Goal: Task Accomplishment & Management: Manage account settings

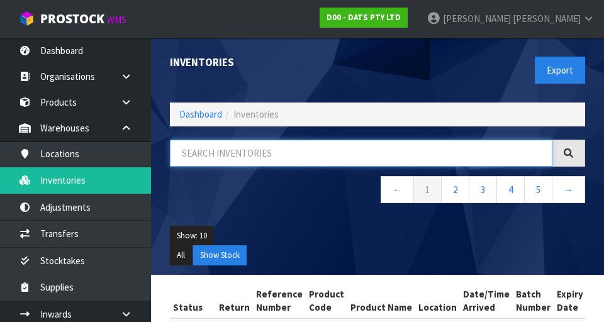
click at [465, 158] on input "text" at bounding box center [361, 153] width 382 height 27
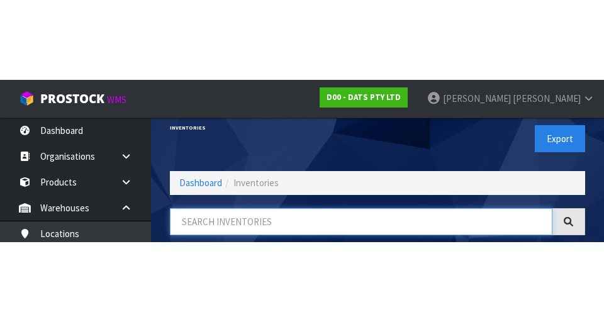
scroll to position [72, 0]
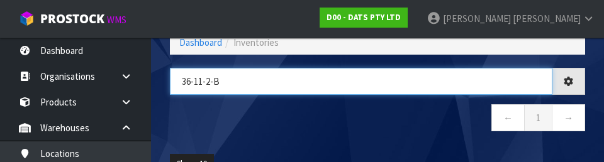
type input "36-11-2-B"
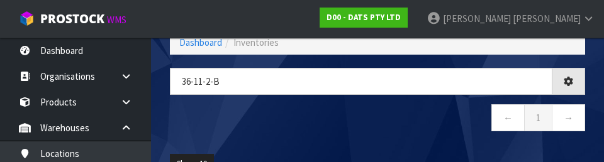
click at [384, 129] on nav "← 1 →" at bounding box center [377, 119] width 415 height 31
click at [417, 118] on nav "← 1 →" at bounding box center [377, 119] width 415 height 31
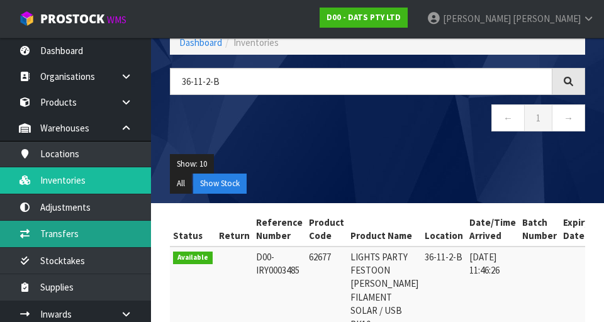
click at [48, 235] on link "Transfers" at bounding box center [75, 234] width 151 height 26
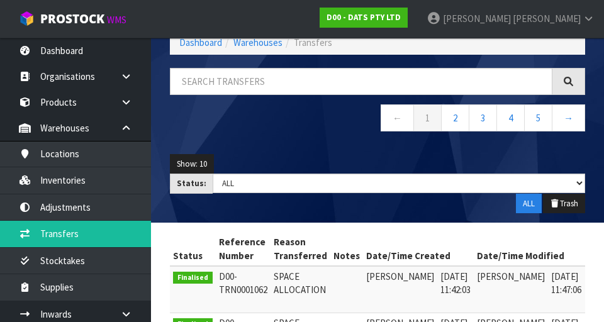
click at [406, 153] on div "Show: 10 5 10 25 50 Status: Draft Pending Pick Goods Picked Finalised ALL ALL T…" at bounding box center [377, 184] width 434 height 79
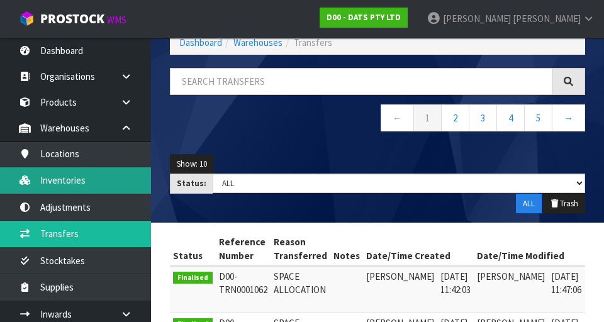
click at [58, 186] on link "Inventories" at bounding box center [75, 180] width 151 height 26
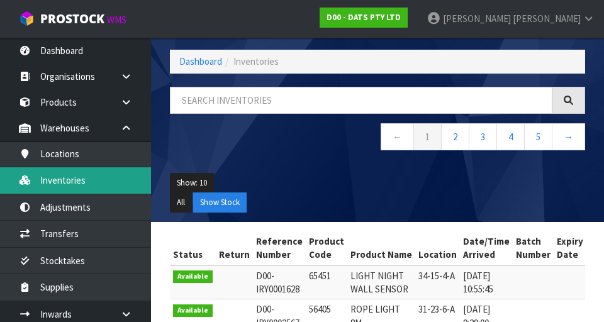
scroll to position [72, 0]
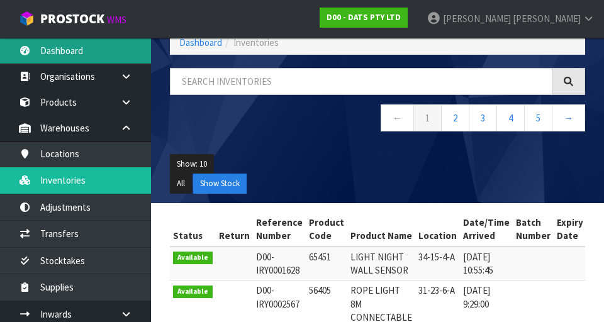
click at [97, 58] on link "Dashboard" at bounding box center [75, 51] width 151 height 26
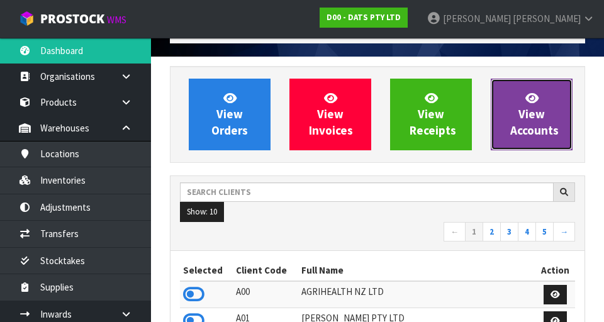
scroll to position [1038, 434]
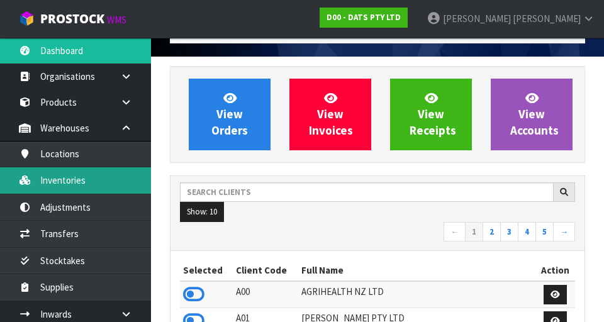
click at [57, 183] on link "Inventories" at bounding box center [75, 180] width 151 height 26
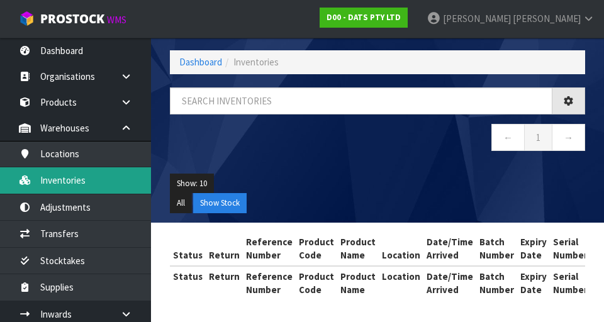
scroll to position [67, 0]
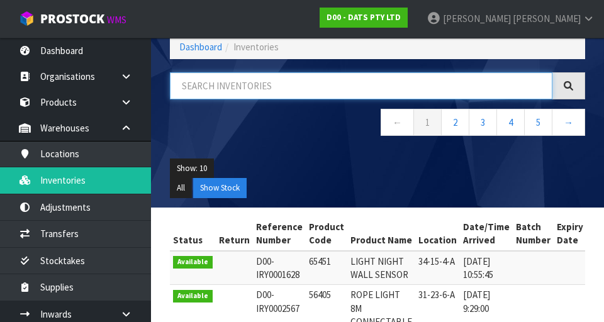
paste input "36-11-2-B"
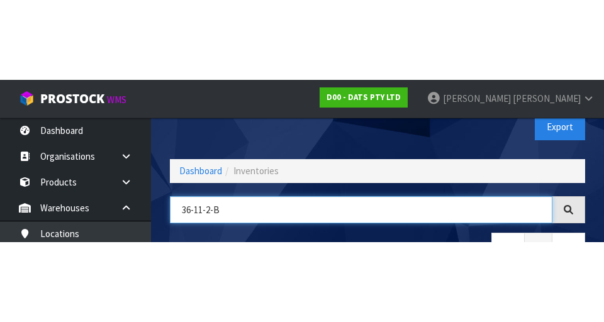
scroll to position [72, 0]
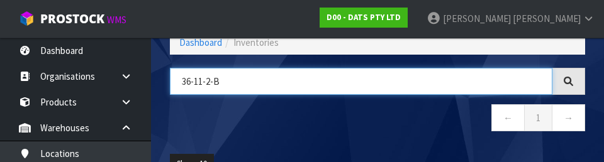
type input "36-11-2-B"
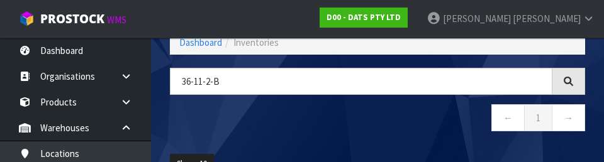
click at [279, 130] on nav "← 1 →" at bounding box center [377, 119] width 415 height 31
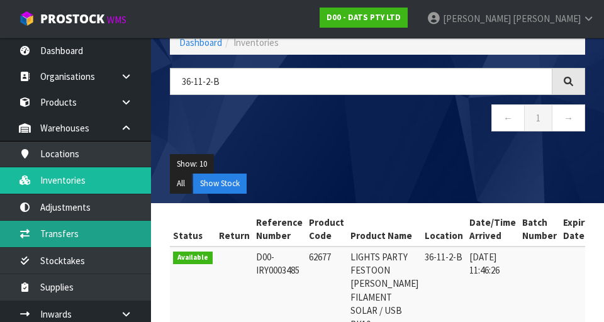
click at [88, 223] on link "Transfers" at bounding box center [75, 234] width 151 height 26
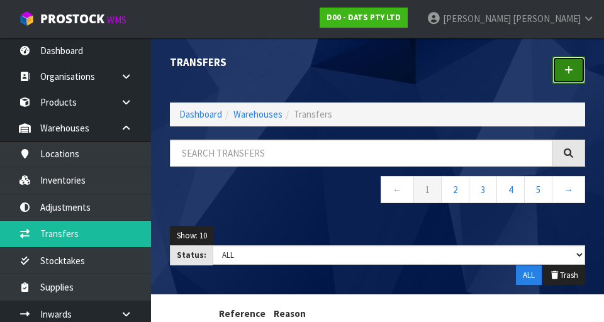
click at [571, 71] on icon at bounding box center [568, 69] width 9 height 9
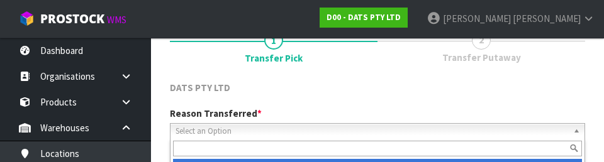
scroll to position [174, 0]
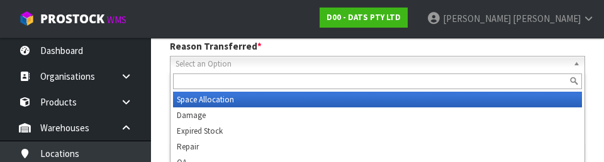
click at [337, 84] on input "text" at bounding box center [377, 82] width 409 height 16
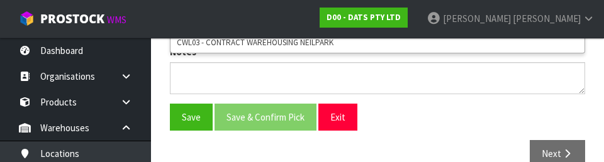
click at [442, 128] on div "Save Save & Confirm Pick Exit" at bounding box center [377, 117] width 434 height 27
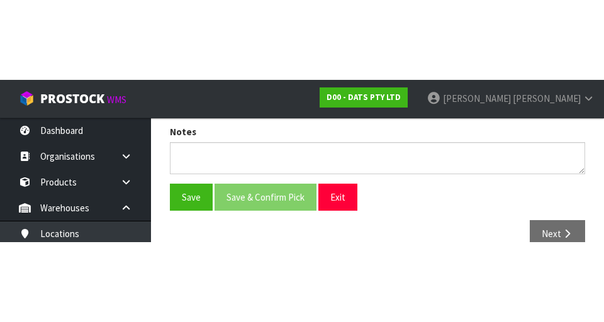
scroll to position [282, 0]
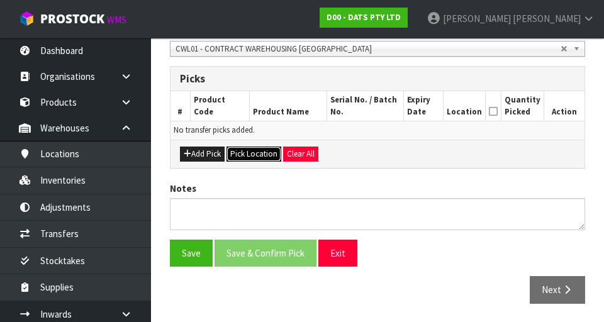
click at [250, 155] on button "Pick Location" at bounding box center [253, 154] width 55 height 15
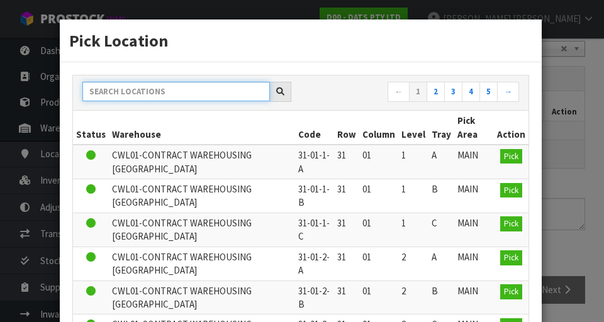
paste input "36-11-2-B"
type input "36-11-2-B"
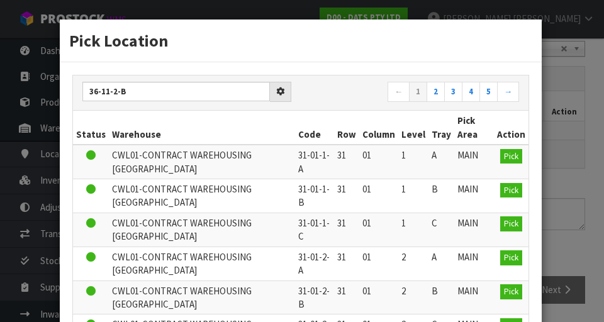
click at [354, 101] on nav "← 1 2 3 4 5 →" at bounding box center [414, 93] width 209 height 22
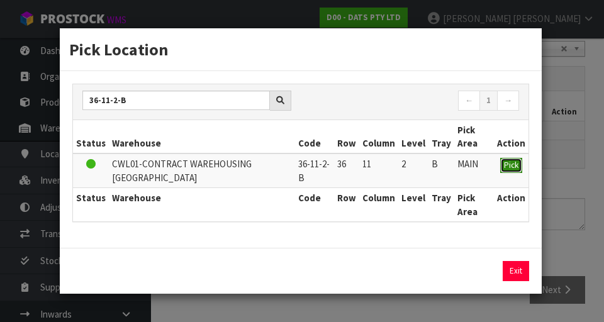
click at [521, 164] on button "Pick" at bounding box center [511, 165] width 22 height 15
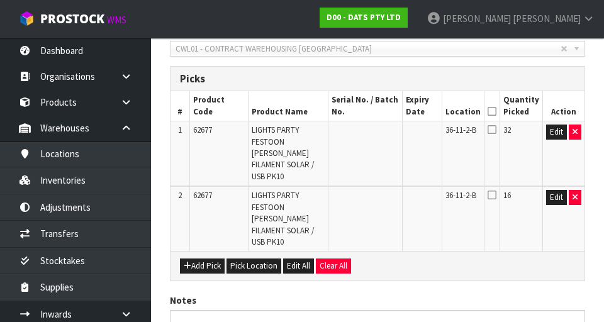
click at [495, 111] on icon at bounding box center [491, 111] width 9 height 1
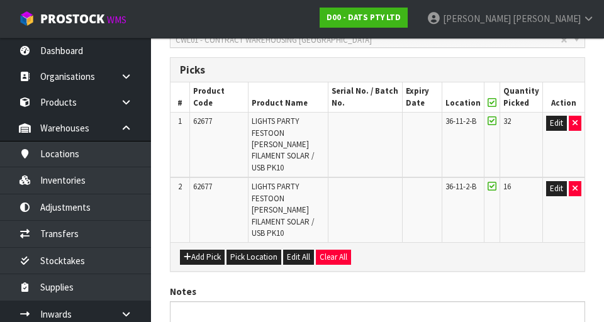
scroll to position [371, 0]
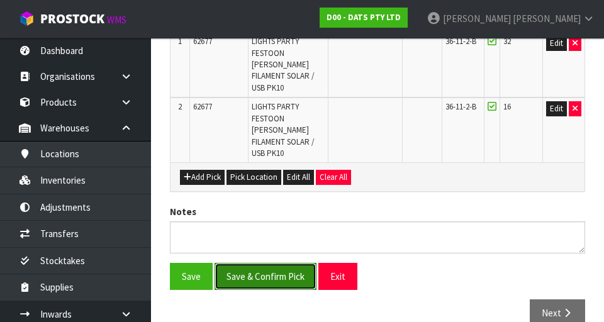
click at [267, 263] on button "Save & Confirm Pick" at bounding box center [265, 276] width 102 height 27
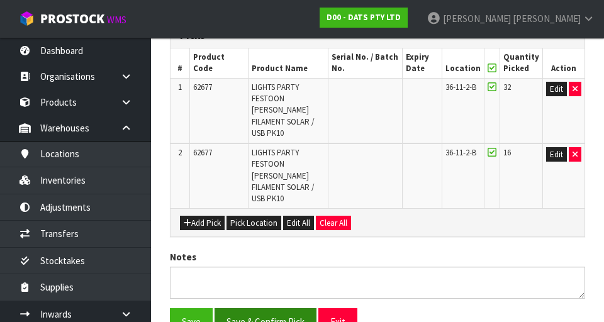
scroll to position [0, 0]
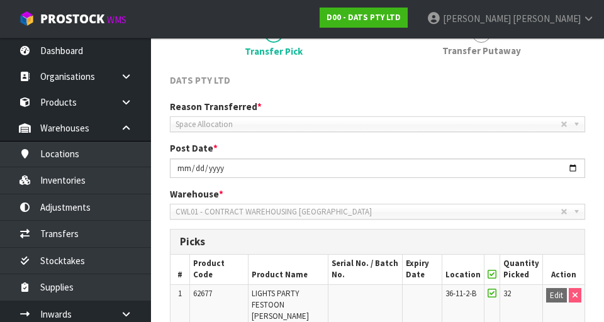
scroll to position [389, 0]
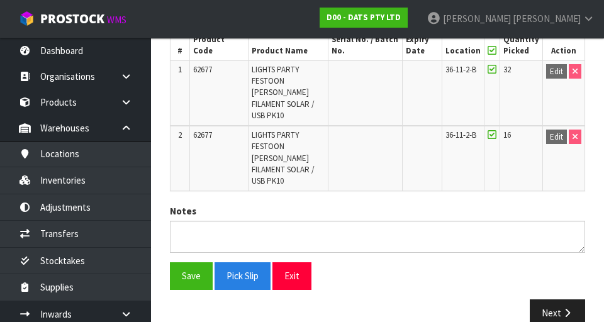
click at [382, 177] on div "DATS PTY LTD Reason Transferred * Space Allocation Damage Expired Stock Repair …" at bounding box center [377, 93] width 415 height 486
click at [560, 299] on button "Next" at bounding box center [556, 312] width 55 height 27
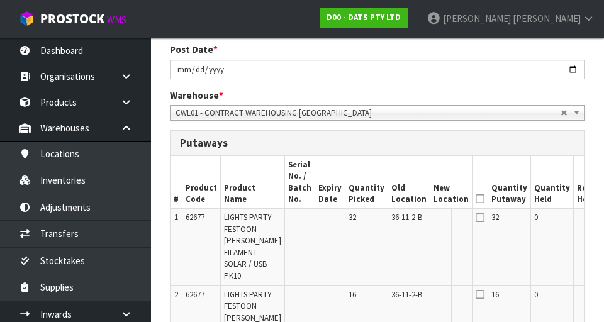
scroll to position [268, 0]
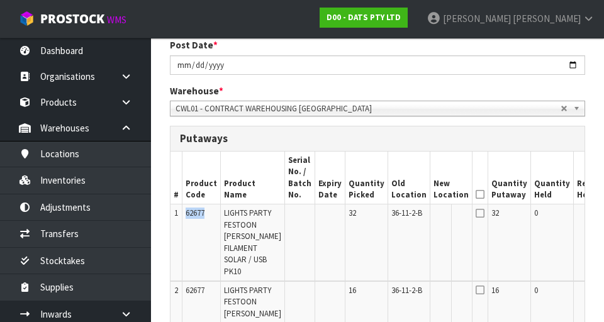
copy span "62677"
click at [225, 232] on span "LIGHTS PARTY FESTOON [PERSON_NAME] FILAMENT SOLAR / USB PK10" at bounding box center [252, 241] width 57 height 69
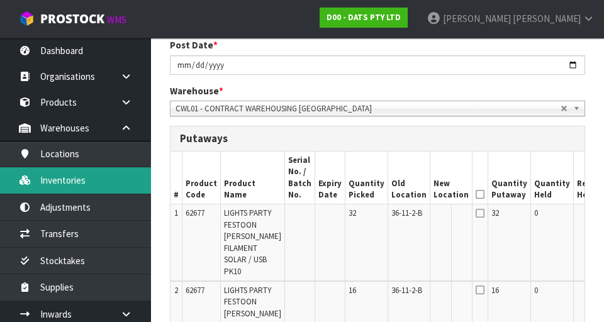
click at [113, 176] on link "Inventories" at bounding box center [75, 180] width 151 height 26
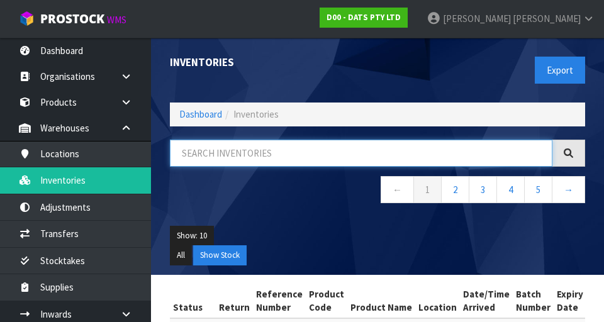
paste input "62677"
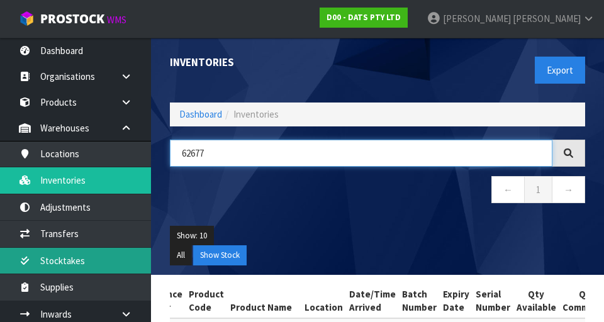
type input "62677"
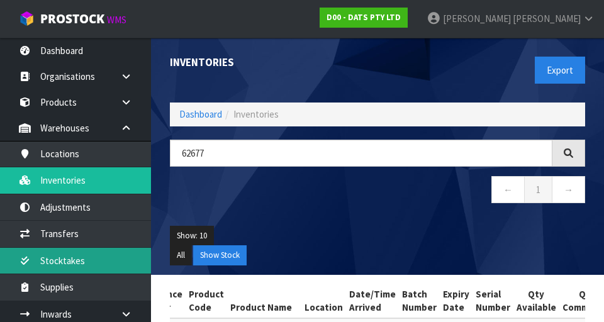
click at [50, 250] on link "Stocktakes" at bounding box center [75, 261] width 151 height 26
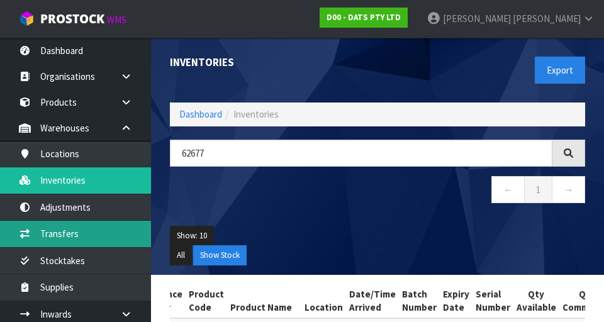
click at [44, 230] on link "Transfers" at bounding box center [75, 234] width 151 height 26
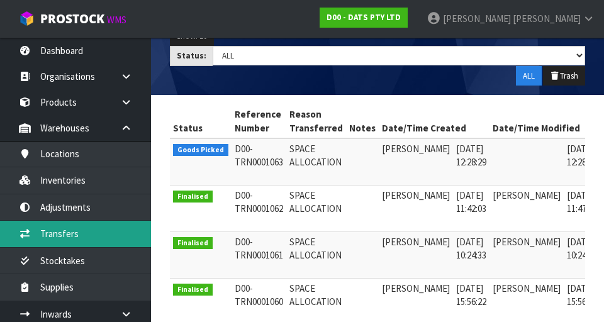
scroll to position [0, 33]
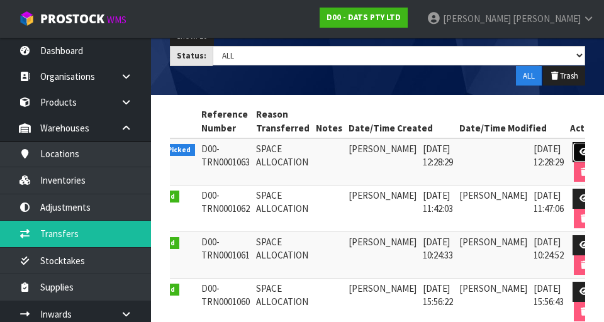
click at [579, 148] on icon at bounding box center [583, 152] width 9 height 8
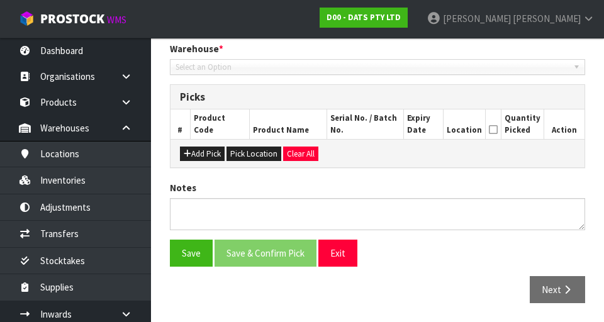
type input "[DATE]"
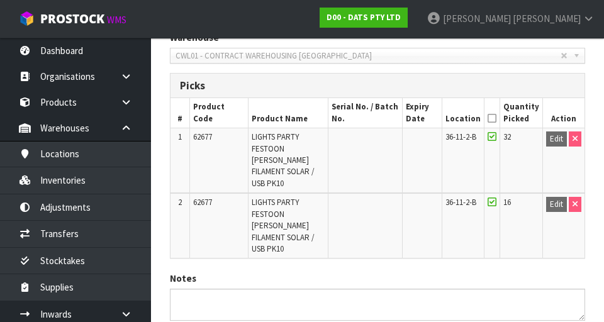
scroll to position [343, 0]
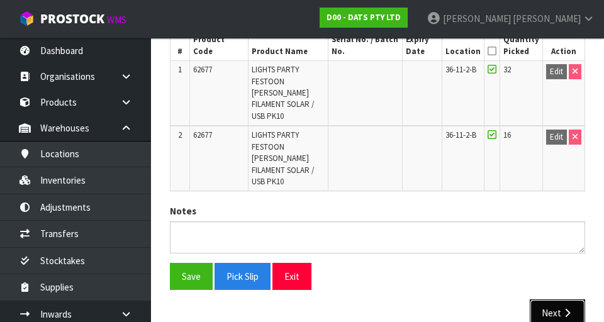
click at [558, 299] on button "Next" at bounding box center [556, 312] width 55 height 27
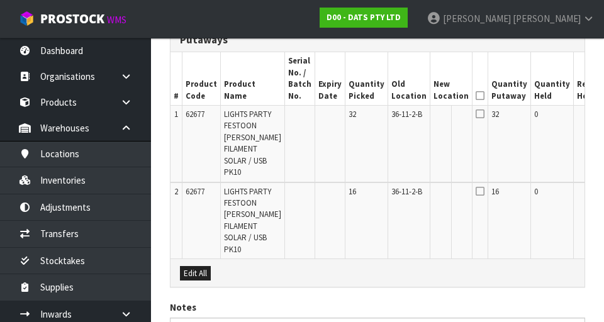
scroll to position [316, 0]
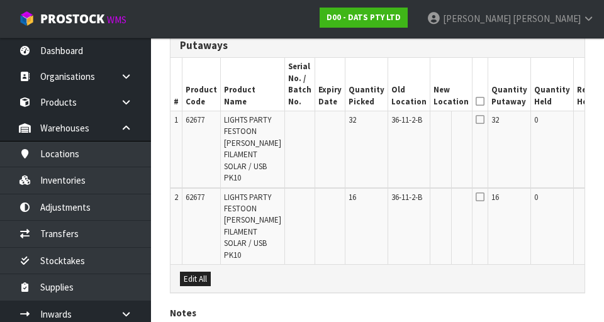
click at [433, 123] on input "text" at bounding box center [443, 122] width 20 height 16
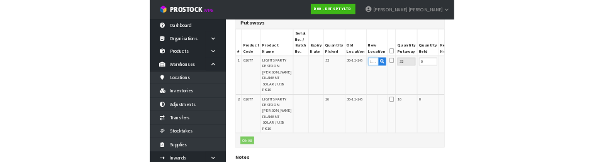
scroll to position [310, 0]
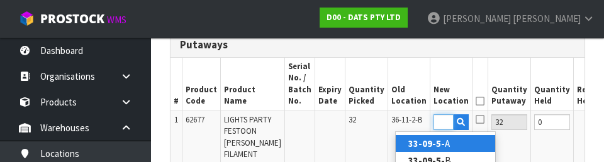
type input "33-09-5-A"
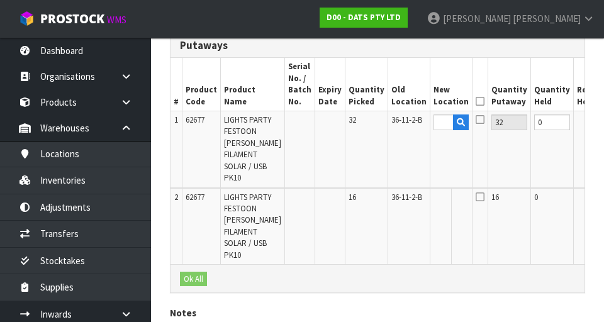
scroll to position [0, 0]
click at [456, 131] on icon at bounding box center [459, 132] width 7 height 8
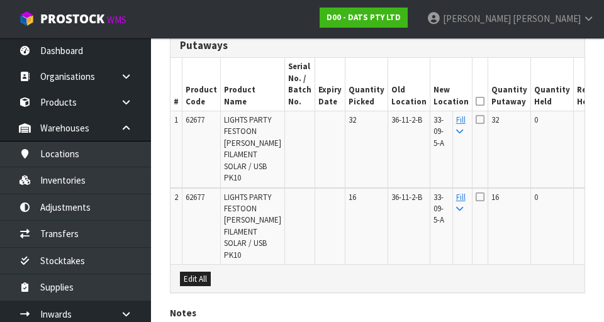
click at [475, 101] on icon at bounding box center [479, 101] width 9 height 1
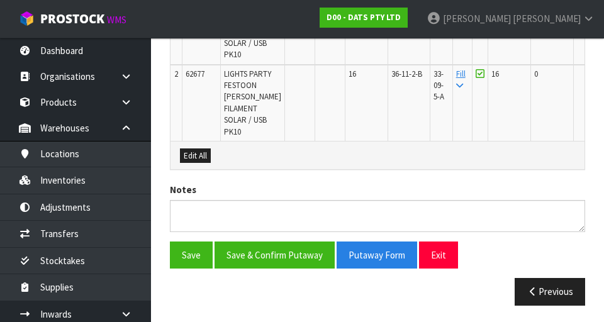
scroll to position [463, 0]
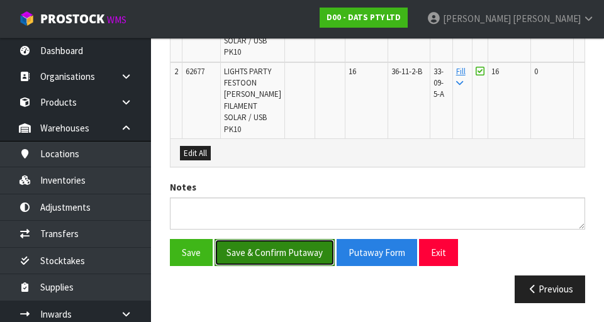
click at [253, 249] on button "Save & Confirm Putaway" at bounding box center [274, 252] width 120 height 27
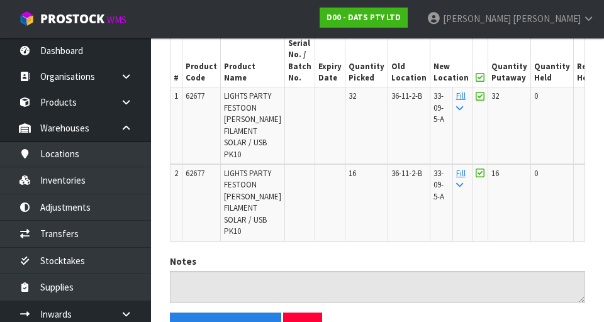
scroll to position [385, 0]
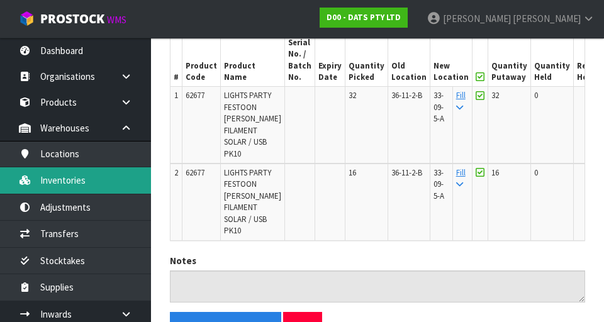
click at [38, 189] on link "Inventories" at bounding box center [75, 180] width 151 height 26
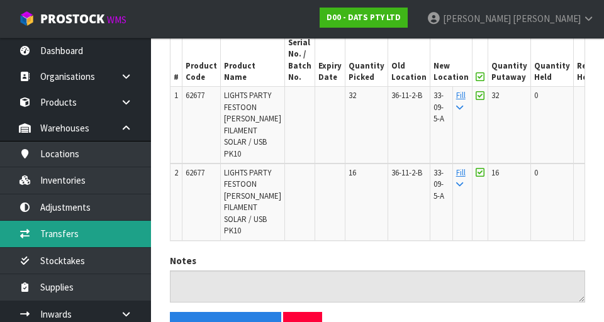
click at [47, 230] on link "Transfers" at bounding box center [75, 234] width 151 height 26
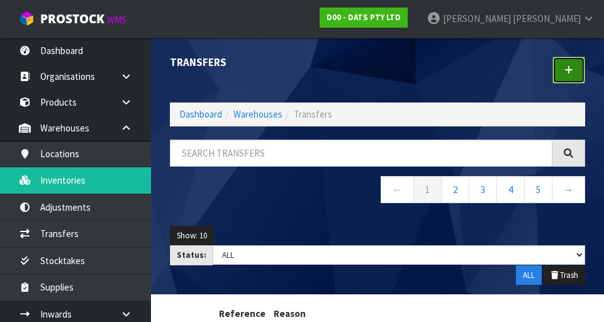
click at [573, 70] on link at bounding box center [568, 70] width 33 height 27
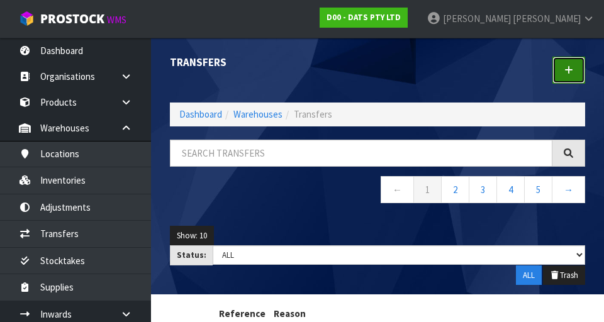
click at [572, 75] on link at bounding box center [568, 70] width 33 height 27
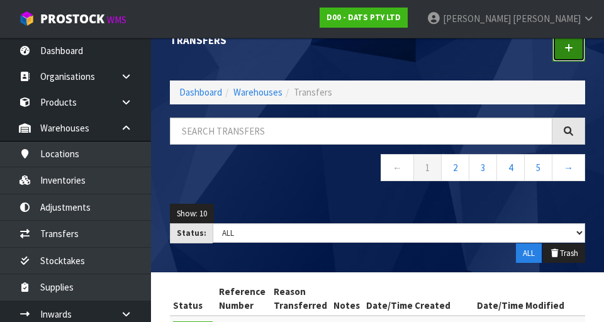
scroll to position [18, 0]
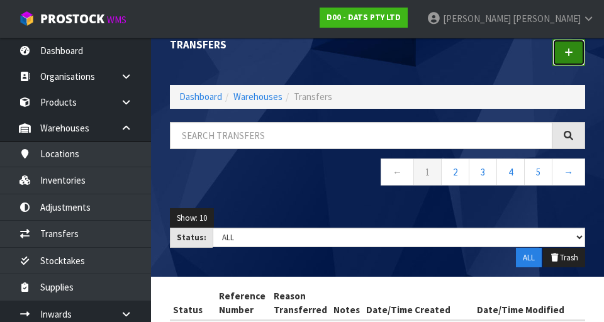
click at [568, 53] on icon at bounding box center [568, 52] width 9 height 9
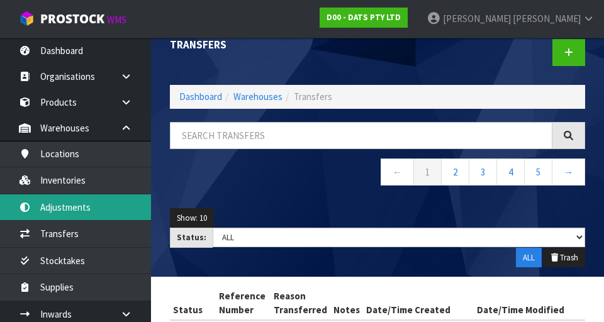
click at [45, 204] on link "Adjustments" at bounding box center [75, 207] width 151 height 26
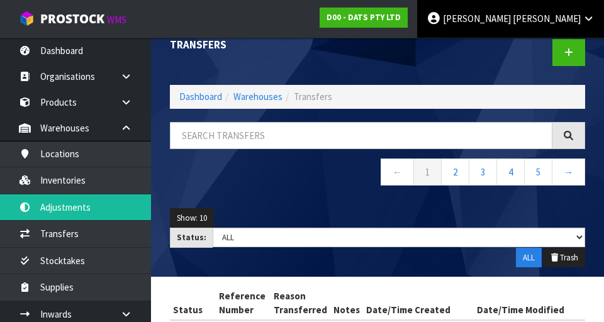
click at [568, 21] on span "[PERSON_NAME]" at bounding box center [546, 19] width 68 height 12
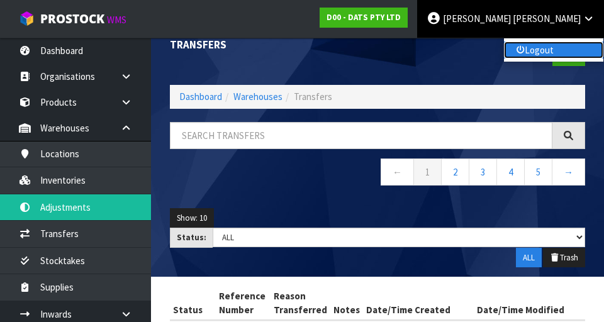
click at [553, 50] on link "Logout" at bounding box center [553, 49] width 99 height 17
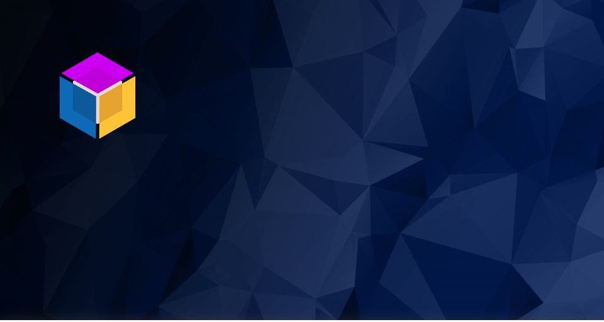
scroll to position [322, 0]
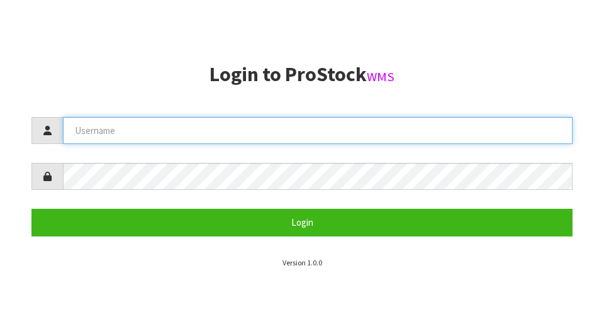
click at [87, 131] on input "text" at bounding box center [317, 130] width 509 height 27
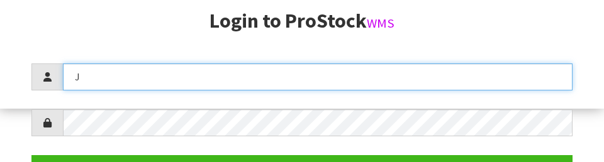
scroll to position [162, 0]
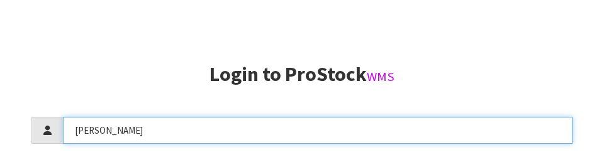
type input "[PERSON_NAME]"
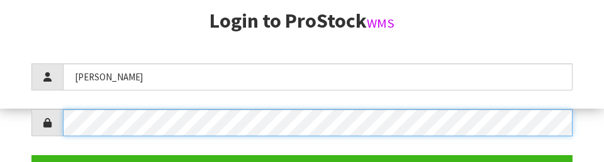
scroll to position [182, 0]
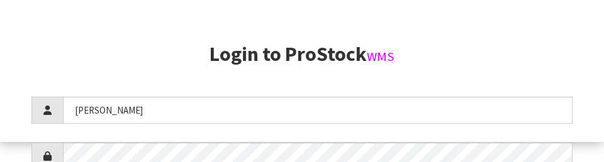
click at [555, 80] on section "Login to ProStock WMS James Login Version 1.0.0" at bounding box center [301, 145] width 541 height 205
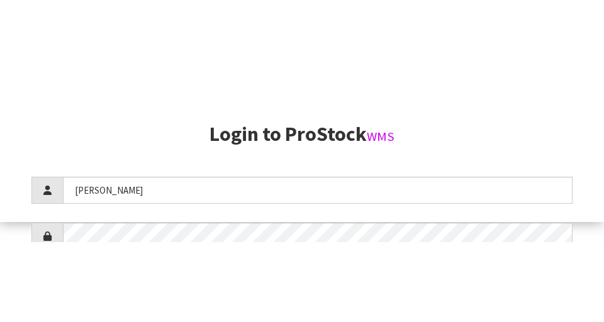
scroll to position [322, 0]
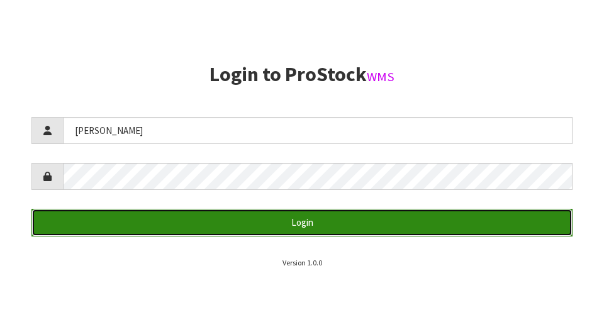
click at [106, 213] on button "Login" at bounding box center [301, 222] width 541 height 27
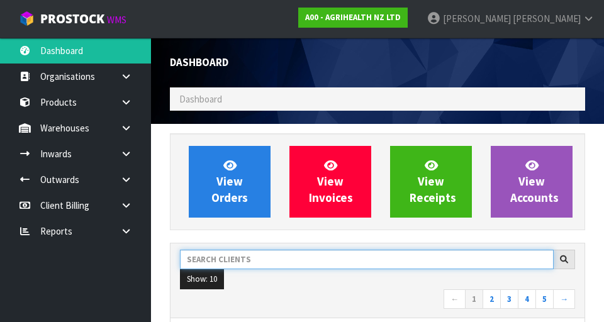
click at [358, 257] on input "text" at bounding box center [366, 259] width 373 height 19
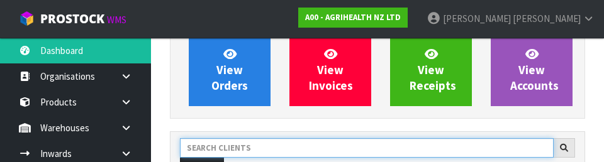
scroll to position [172, 0]
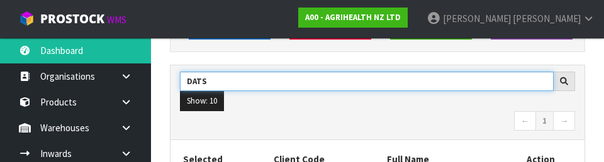
type input "DATS"
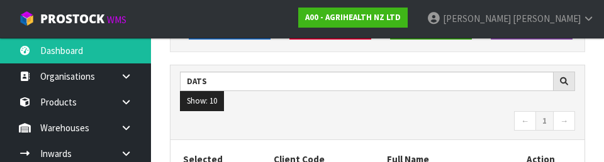
click at [401, 120] on nav "← 1 →" at bounding box center [377, 122] width 395 height 22
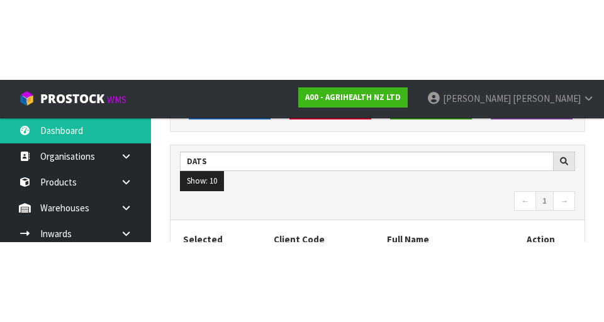
scroll to position [178, 0]
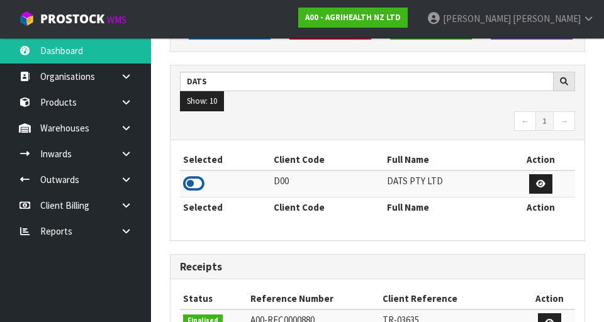
click at [189, 182] on icon at bounding box center [193, 183] width 21 height 19
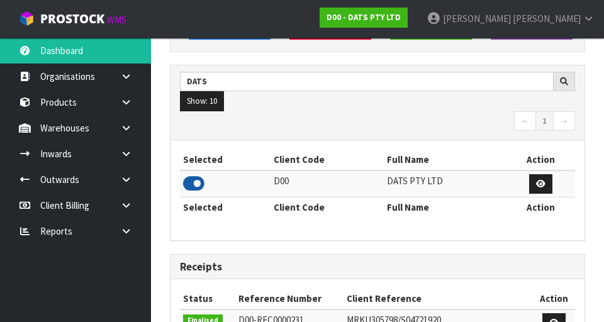
scroll to position [1038, 434]
click at [114, 132] on link at bounding box center [131, 128] width 40 height 26
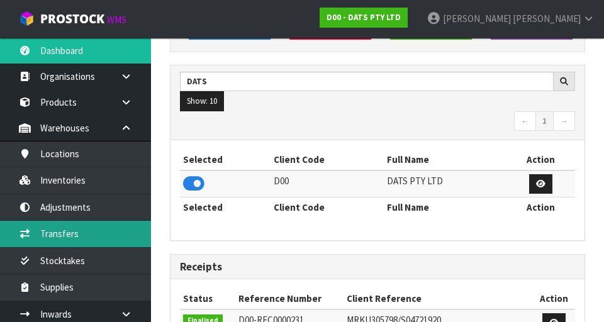
click at [43, 230] on link "Transfers" at bounding box center [75, 234] width 151 height 26
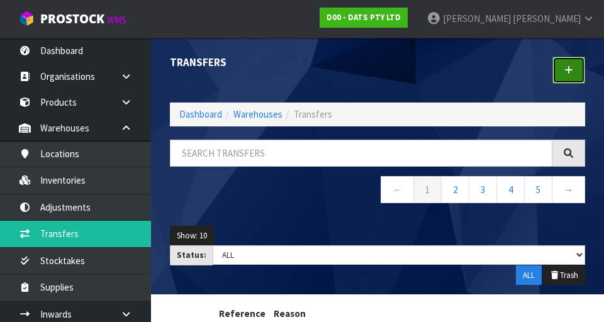
click at [568, 58] on link at bounding box center [568, 70] width 33 height 27
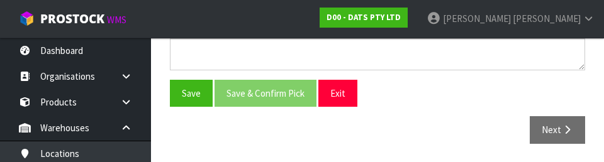
click at [490, 106] on div "Save Save & Confirm Pick Exit" at bounding box center [377, 93] width 434 height 27
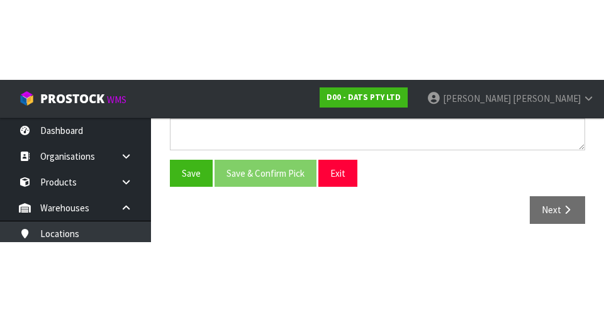
scroll to position [282, 0]
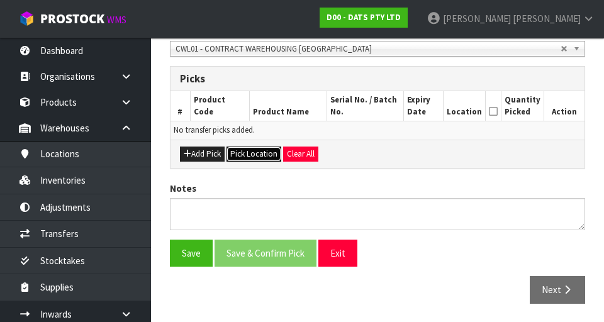
click at [244, 150] on button "Pick Location" at bounding box center [253, 154] width 55 height 15
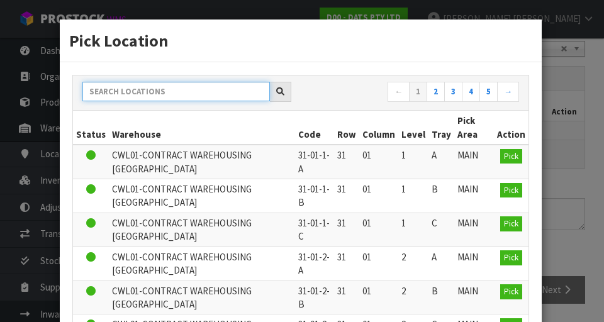
paste input "62677"
type input "62677"
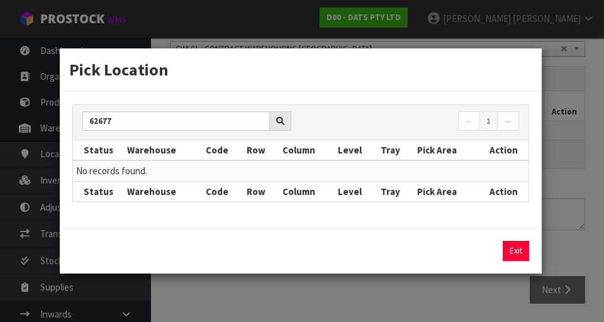
click at [579, 113] on div "Pick Location 62677 ← 1 → Status Warehouse Code Row Column Level Tray Pick Area…" at bounding box center [302, 161] width 604 height 322
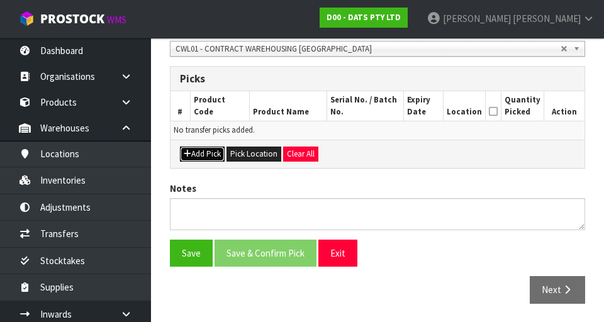
click at [203, 155] on button "Add Pick" at bounding box center [202, 154] width 45 height 15
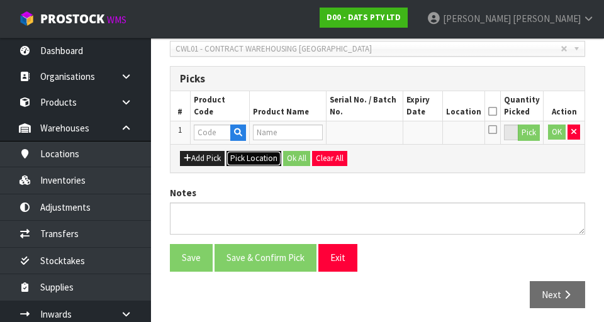
click at [246, 158] on button "Pick Location" at bounding box center [253, 158] width 55 height 15
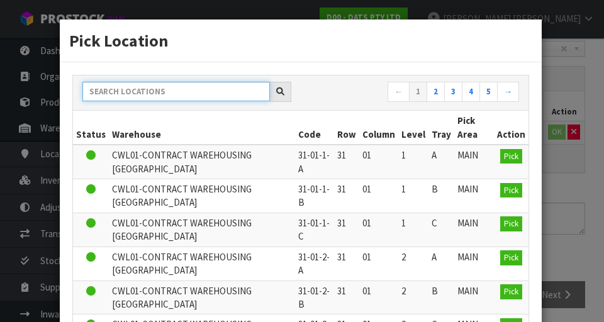
click at [119, 92] on input "text" at bounding box center [175, 91] width 187 height 19
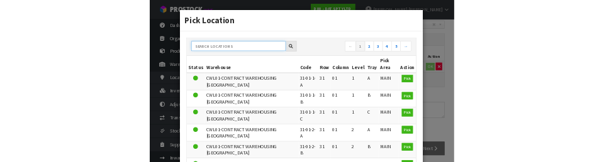
scroll to position [277, 0]
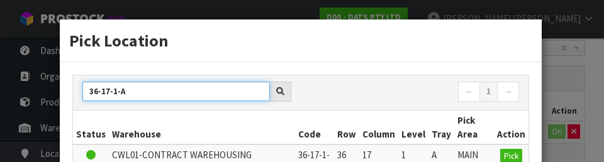
type input "36-17-1-A"
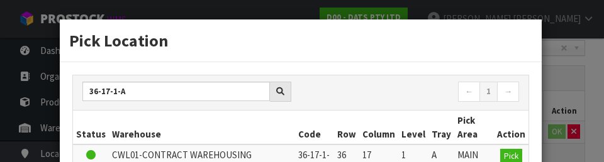
click at [396, 130] on th "Column" at bounding box center [378, 128] width 39 height 34
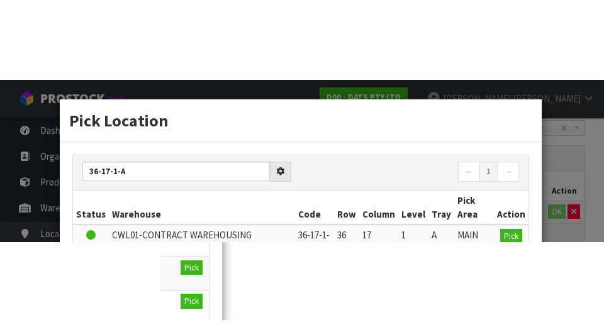
scroll to position [282, 0]
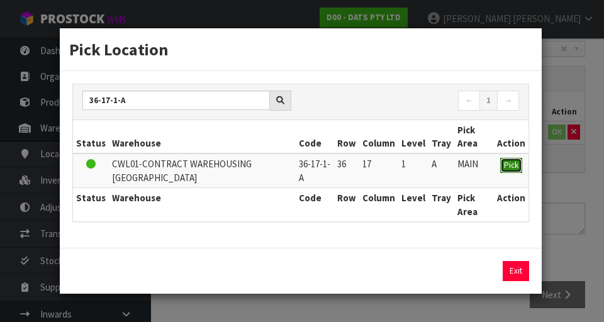
click at [516, 167] on span "Pick" at bounding box center [511, 165] width 14 height 11
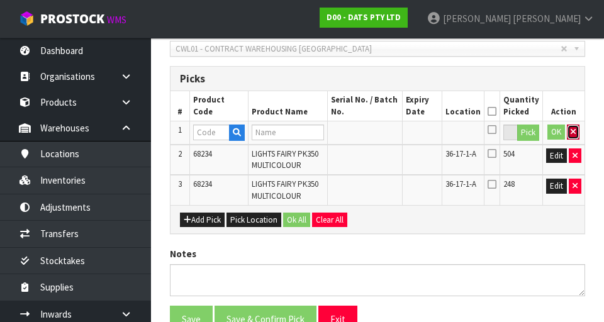
click at [573, 130] on icon "button" at bounding box center [572, 132] width 5 height 8
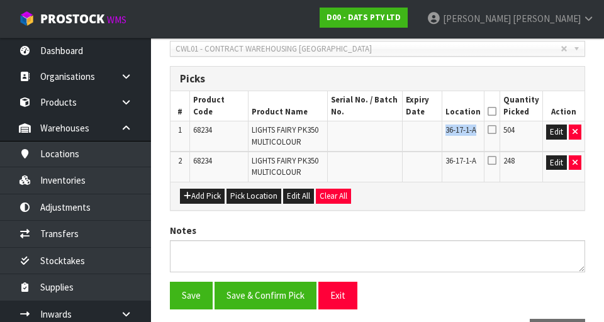
copy span "36-17-1-A"
click at [575, 130] on icon "button" at bounding box center [574, 132] width 5 height 8
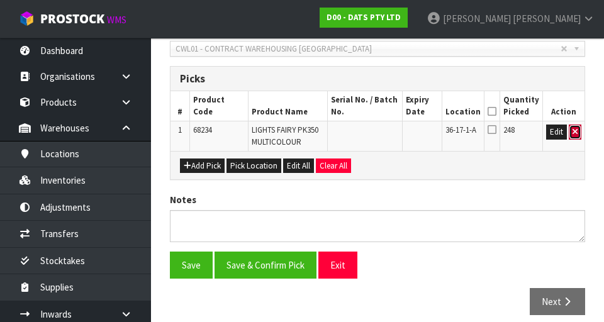
click at [574, 131] on icon "button" at bounding box center [574, 132] width 5 height 8
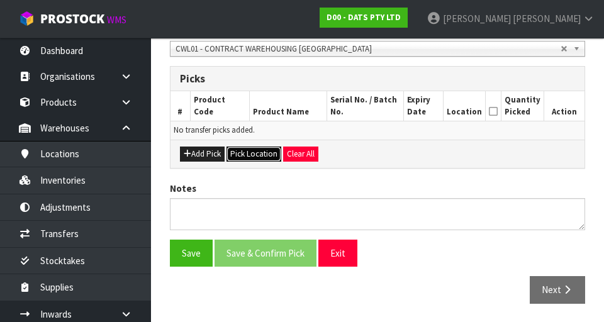
click at [248, 148] on button "Pick Location" at bounding box center [253, 154] width 55 height 15
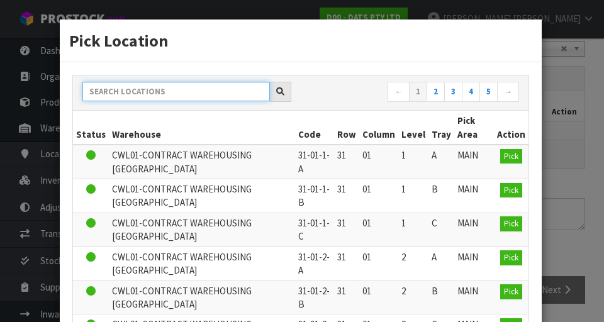
paste input "36-17-1-A"
click at [153, 86] on input "36-17-1-A" at bounding box center [175, 91] width 187 height 19
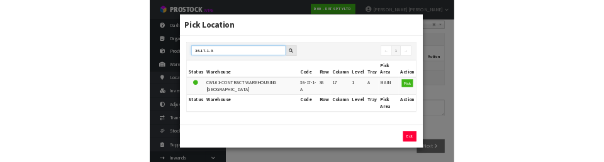
scroll to position [277, 0]
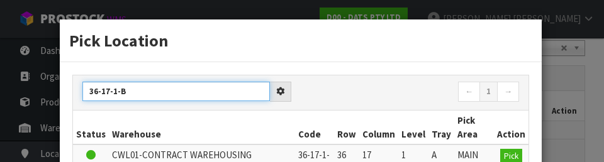
type input "36-17-1-B"
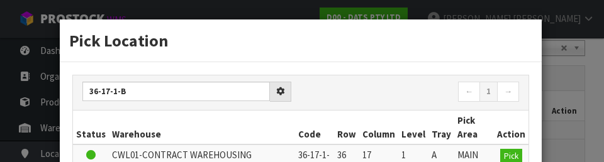
click at [124, 128] on th "Warehouse" at bounding box center [202, 128] width 186 height 34
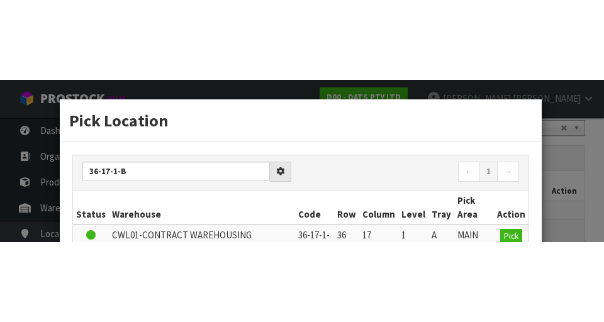
scroll to position [282, 0]
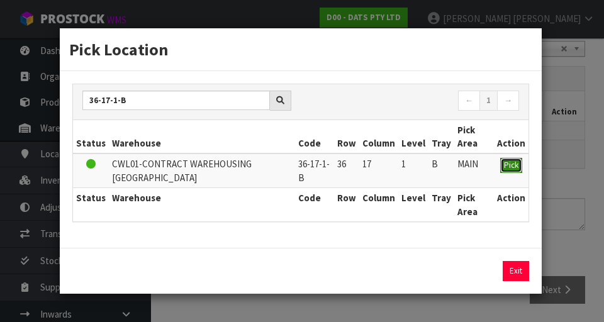
click at [510, 163] on span "Pick" at bounding box center [511, 165] width 14 height 11
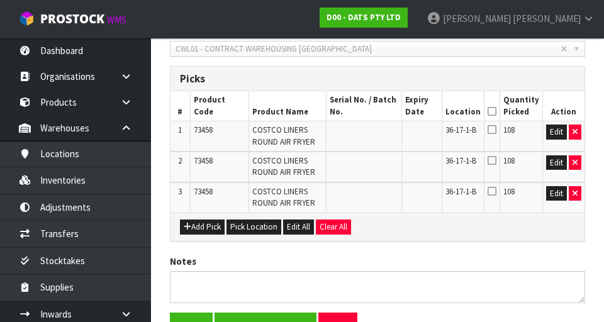
click at [495, 111] on icon at bounding box center [491, 111] width 9 height 1
click at [248, 314] on button "Save & Confirm Pick" at bounding box center [265, 326] width 102 height 27
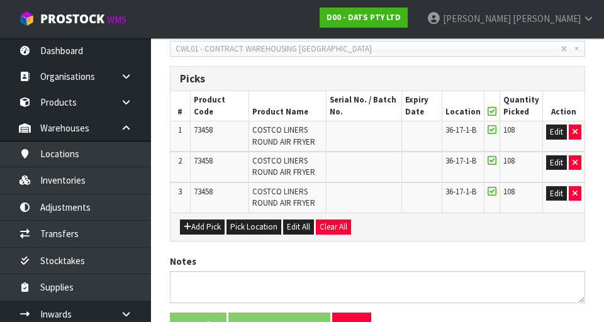
scroll to position [0, 0]
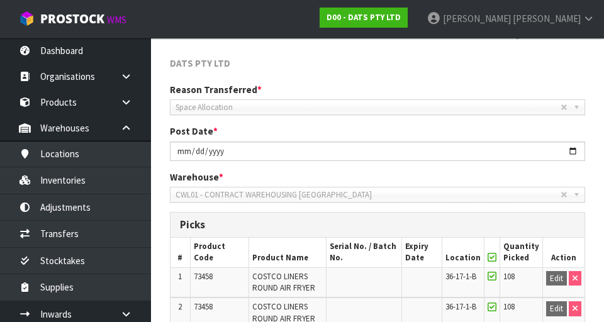
scroll to position [373, 0]
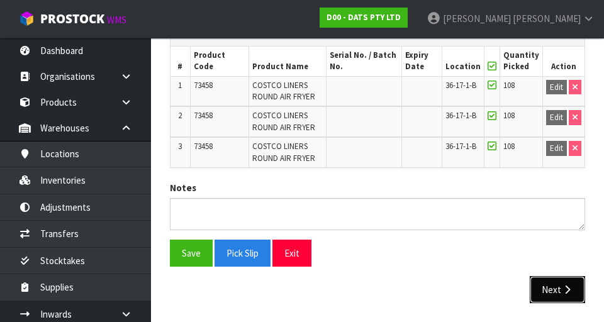
click at [552, 289] on button "Next" at bounding box center [556, 289] width 55 height 27
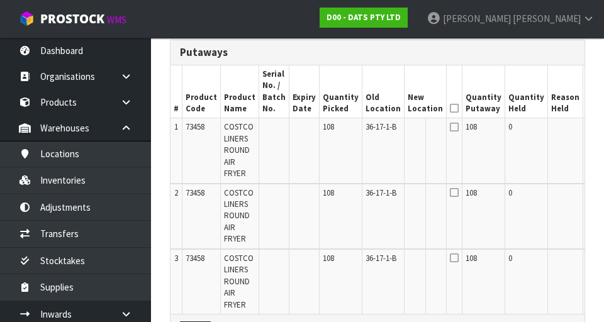
scroll to position [352, 0]
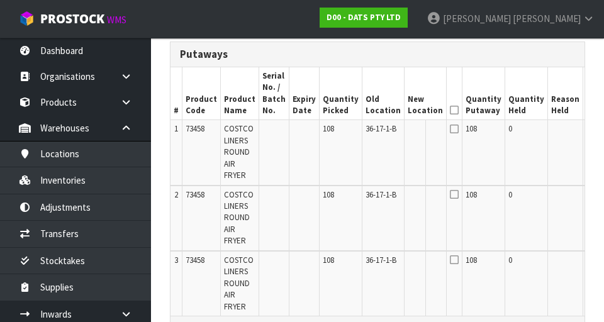
click at [586, 130] on button "Edit" at bounding box center [596, 130] width 21 height 15
click at [407, 129] on input "text" at bounding box center [417, 131] width 20 height 16
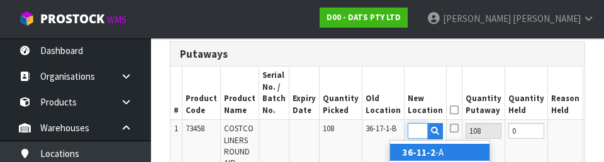
scroll to position [0, 19]
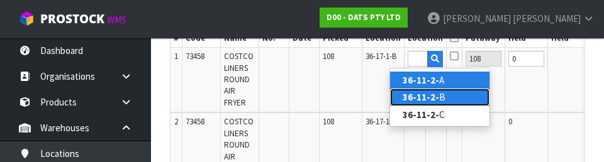
click at [455, 97] on link "36-11-2- B" at bounding box center [439, 97] width 99 height 17
type input "36-11-2-B"
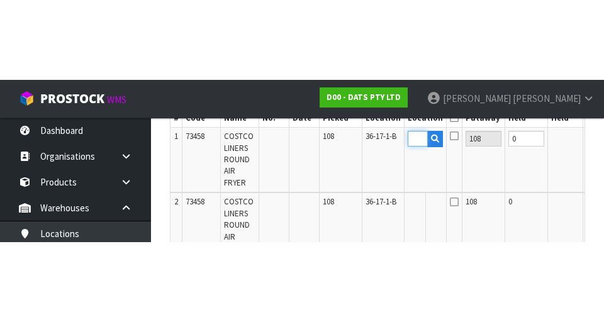
scroll to position [0, 0]
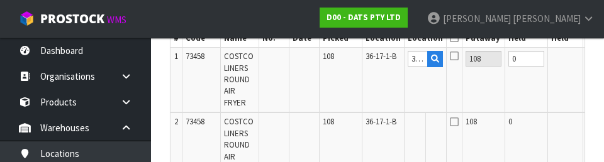
click at [588, 62] on button "OK" at bounding box center [597, 58] width 18 height 15
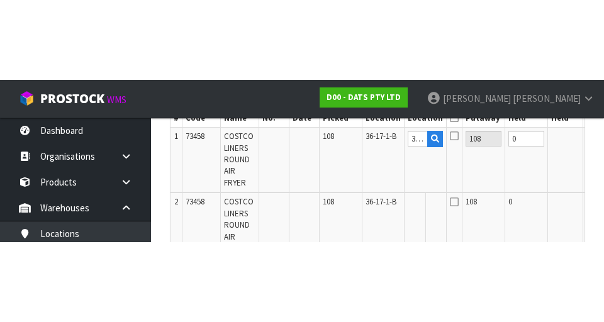
scroll to position [424, 0]
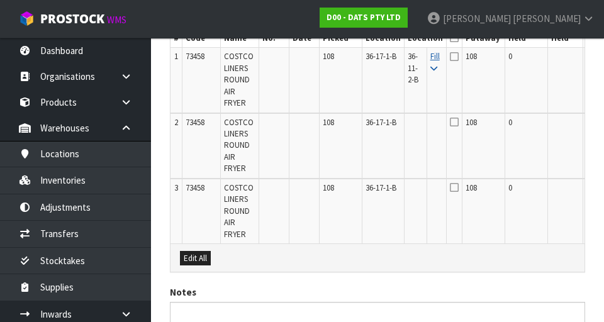
click at [430, 70] on icon at bounding box center [433, 69] width 7 height 8
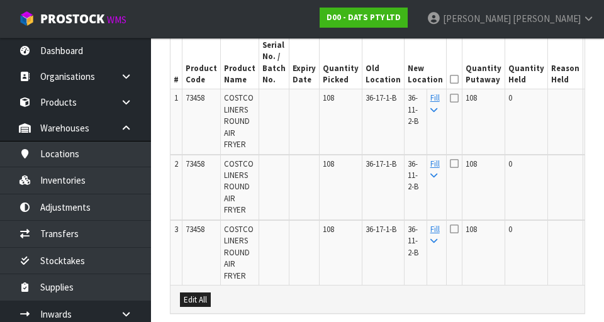
click at [450, 80] on icon at bounding box center [454, 79] width 9 height 1
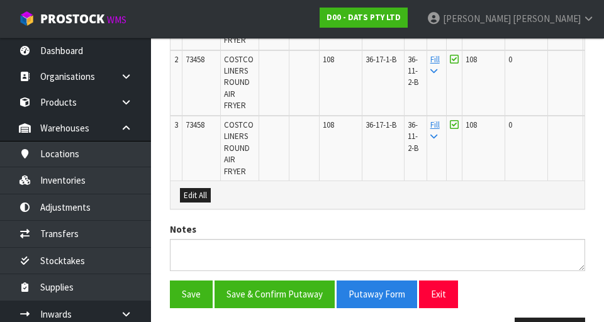
scroll to position [528, 0]
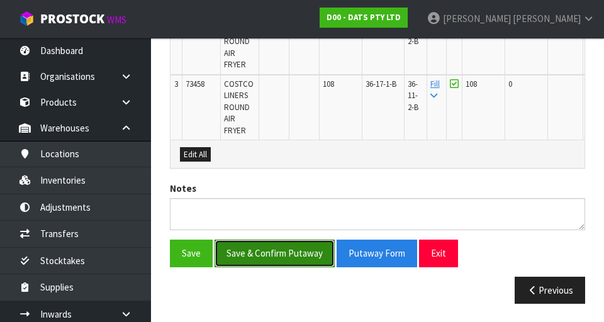
click at [257, 248] on button "Save & Confirm Putaway" at bounding box center [274, 253] width 120 height 27
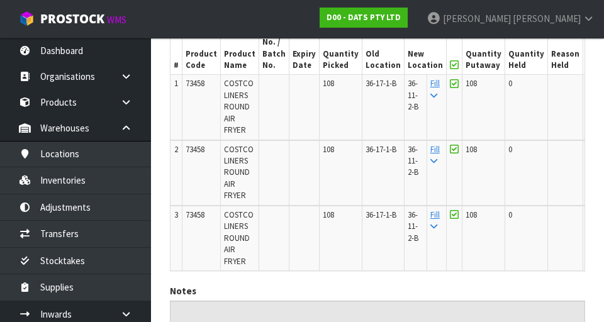
scroll to position [501, 0]
